Goal: Task Accomplishment & Management: Use online tool/utility

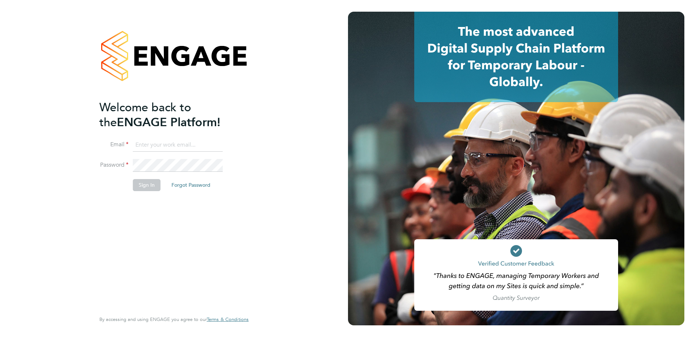
type input "[PERSON_NAME][EMAIL_ADDRESS][PERSON_NAME][DOMAIN_NAME]"
click at [143, 184] on button "Sign In" at bounding box center [147, 185] width 28 height 12
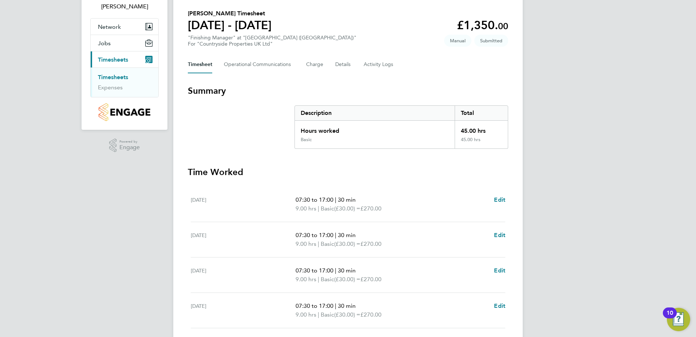
scroll to position [142, 0]
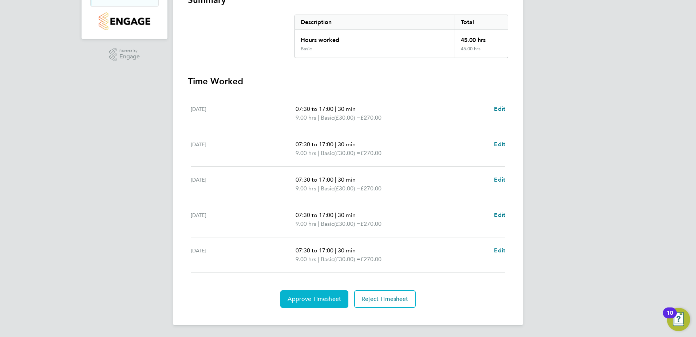
click at [308, 296] on span "Approve Timesheet" at bounding box center [315, 298] width 54 height 7
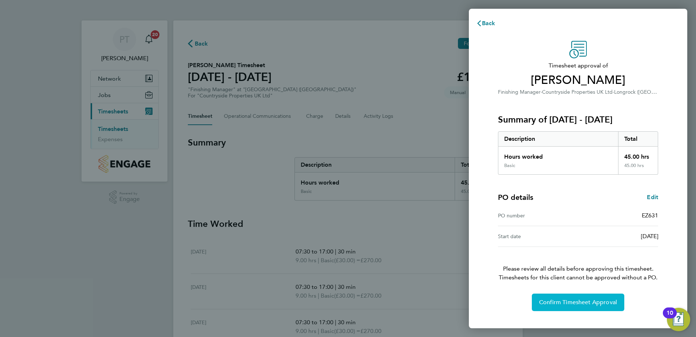
click at [573, 302] on span "Confirm Timesheet Approval" at bounding box center [578, 301] width 78 height 7
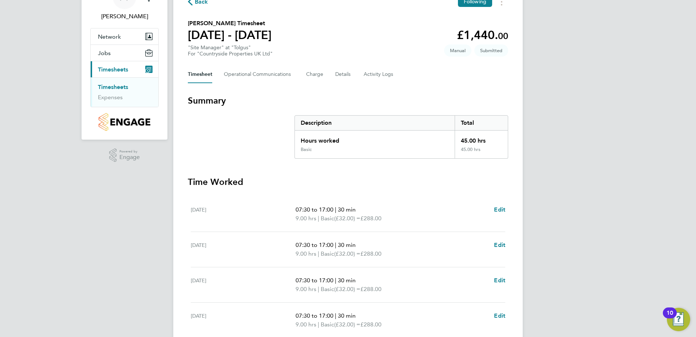
scroll to position [146, 0]
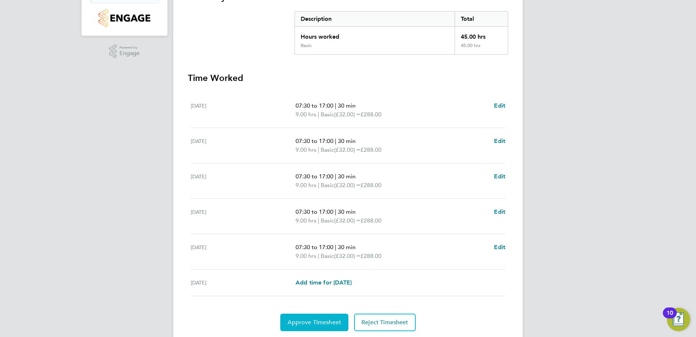
click at [321, 325] on span "Approve Timesheet" at bounding box center [315, 321] width 54 height 7
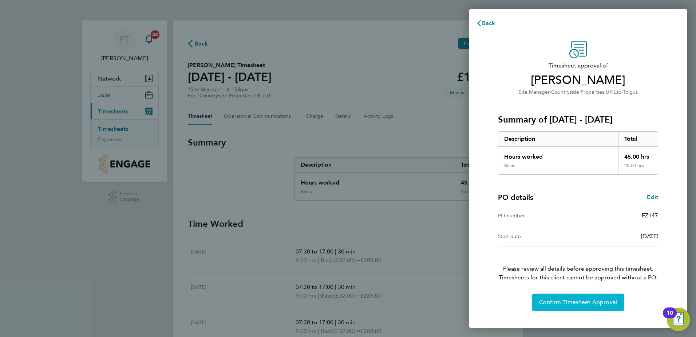
click at [562, 302] on span "Confirm Timesheet Approval" at bounding box center [578, 301] width 78 height 7
